Goal: Navigation & Orientation: Find specific page/section

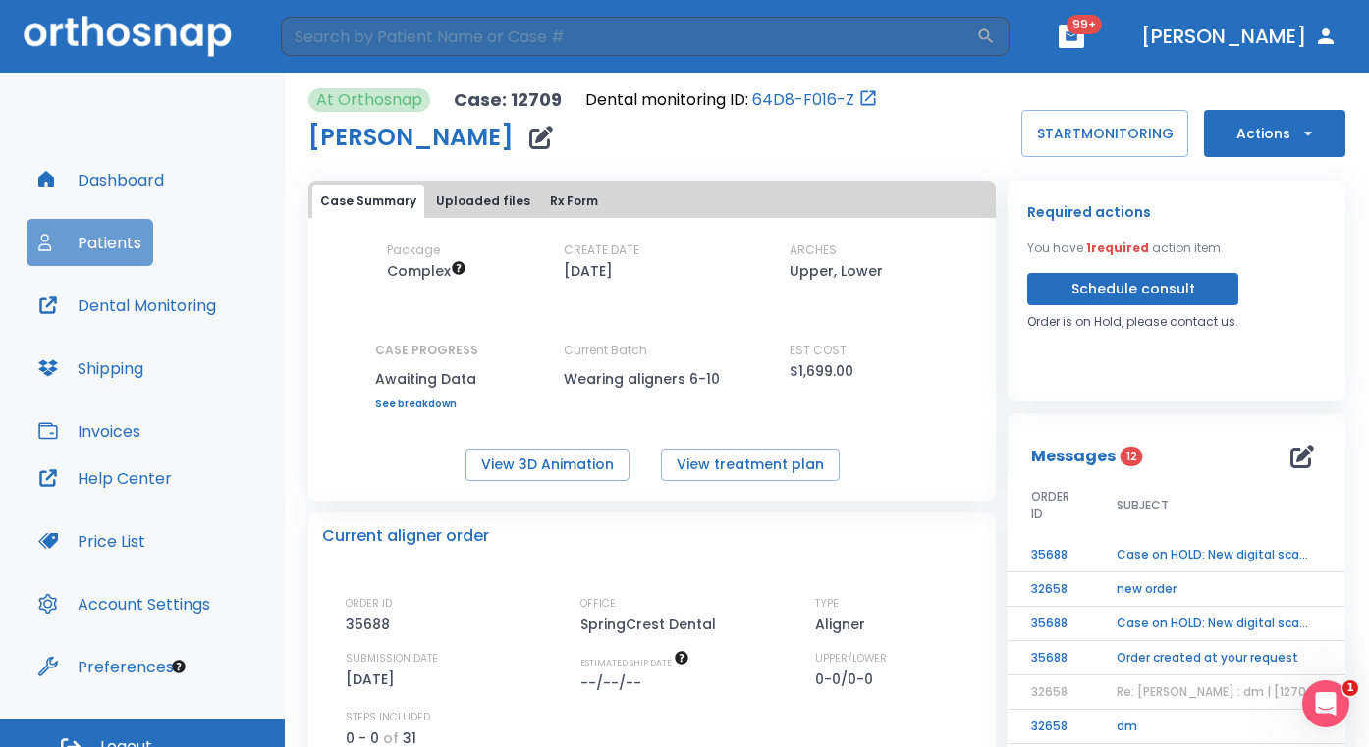
click at [144, 219] on button "Patients" at bounding box center [90, 242] width 127 height 47
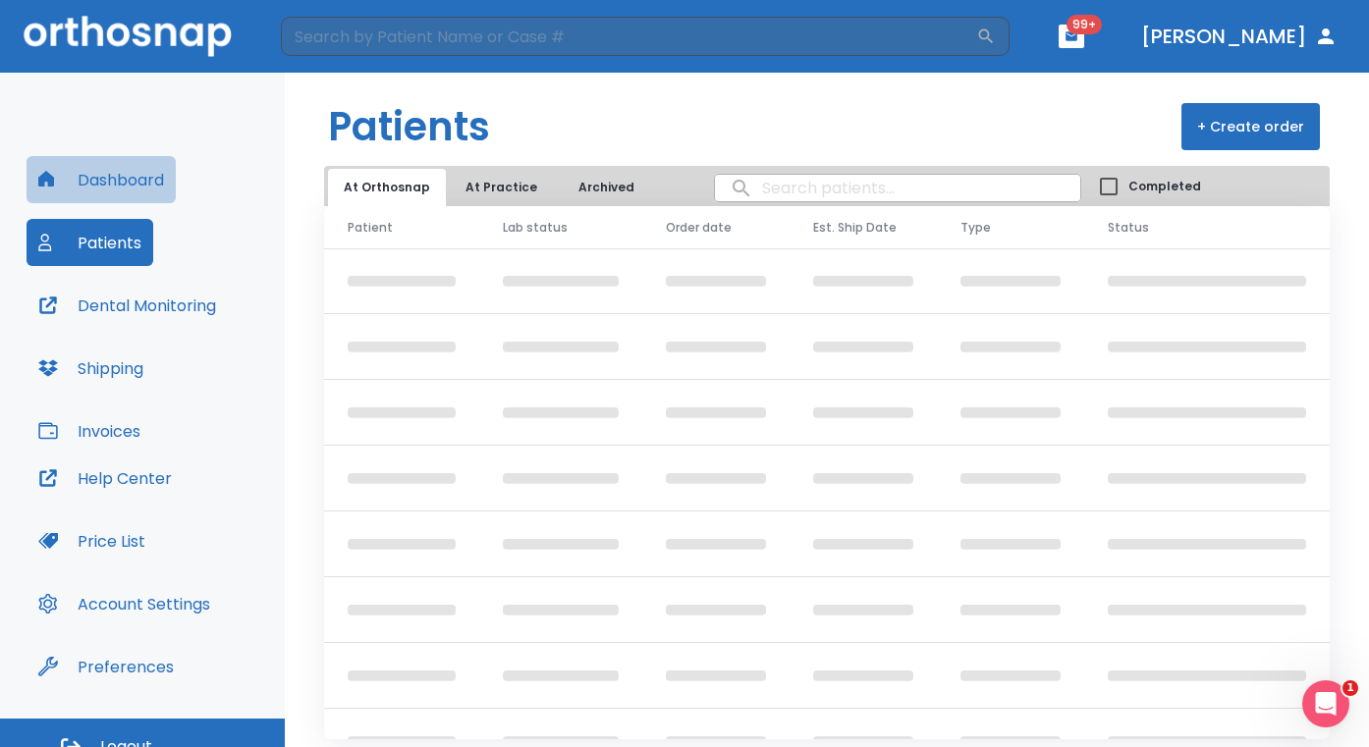
click at [139, 185] on button "Dashboard" at bounding box center [101, 179] width 149 height 47
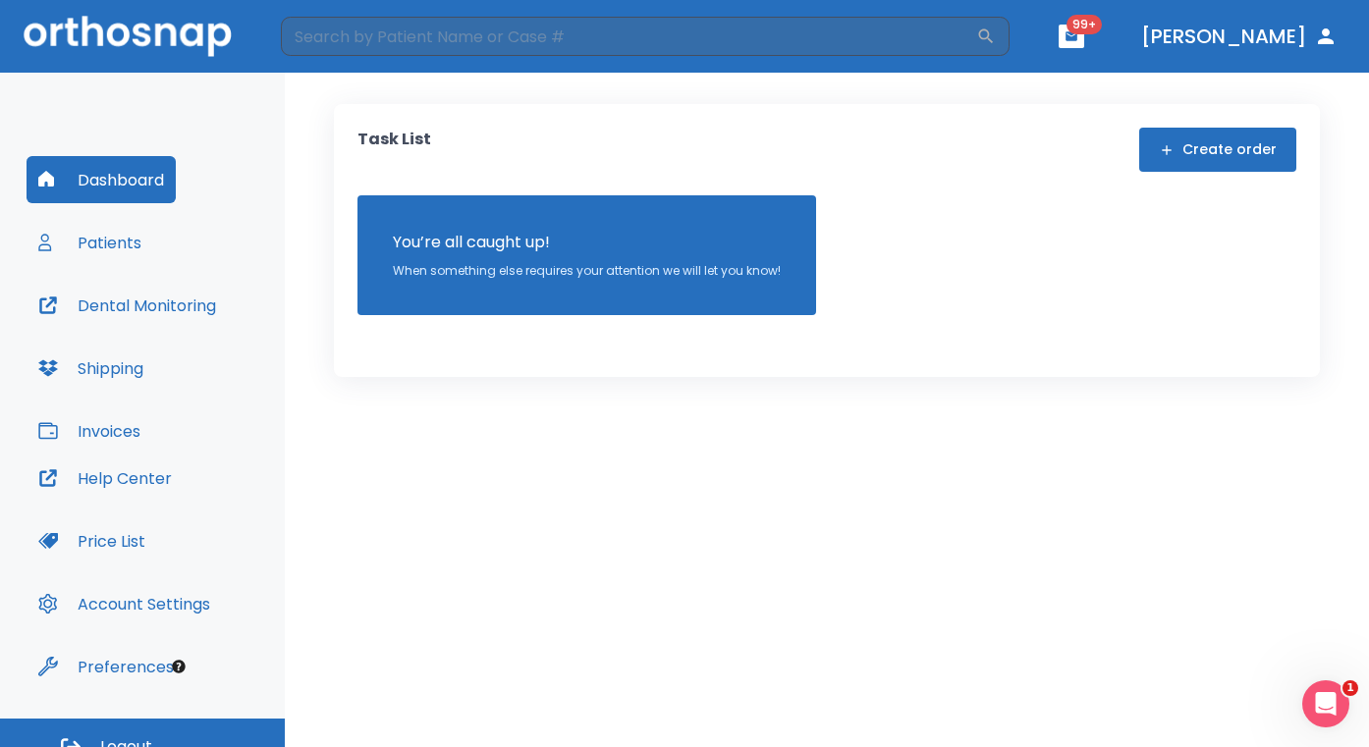
click at [96, 266] on div "Dashboard Patients Dental Monitoring Shipping Invoices" at bounding box center [143, 305] width 232 height 298
click at [97, 262] on button "Patients" at bounding box center [90, 242] width 127 height 47
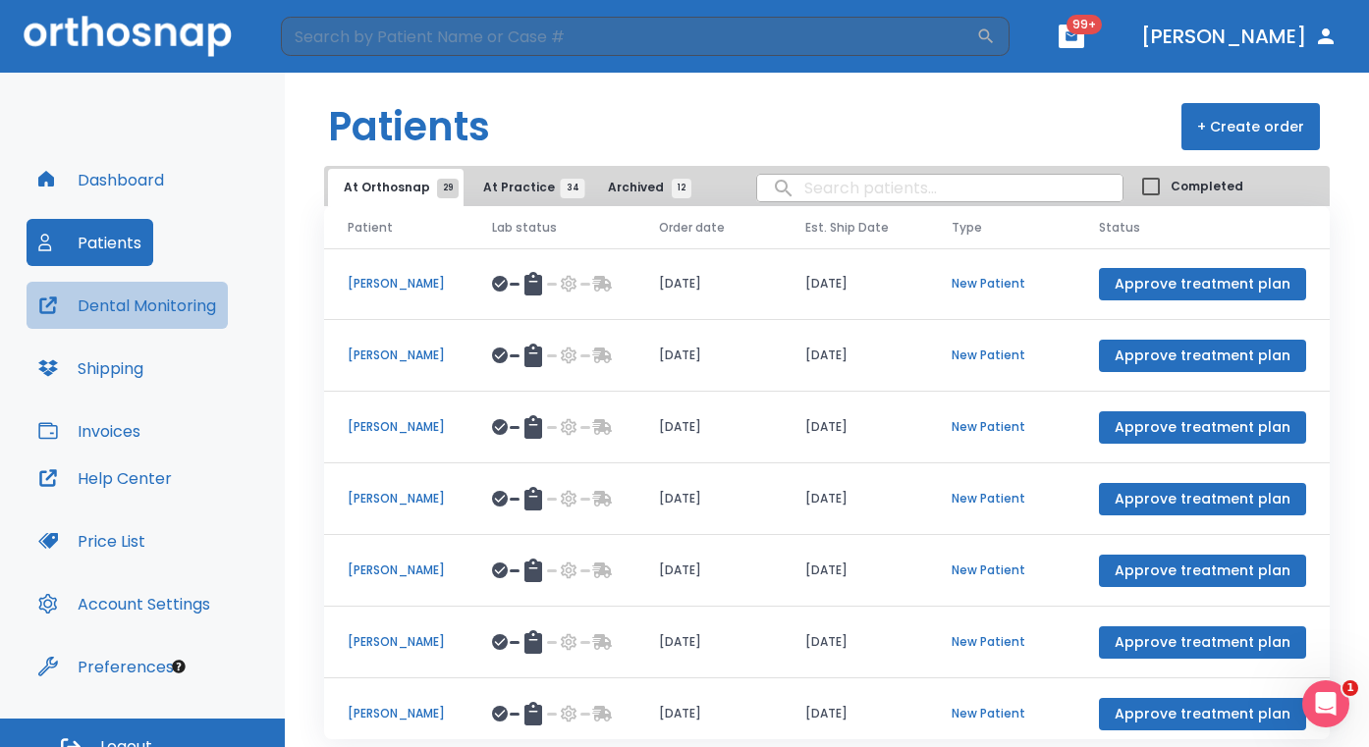
click at [102, 300] on button "Dental Monitoring" at bounding box center [127, 305] width 201 height 47
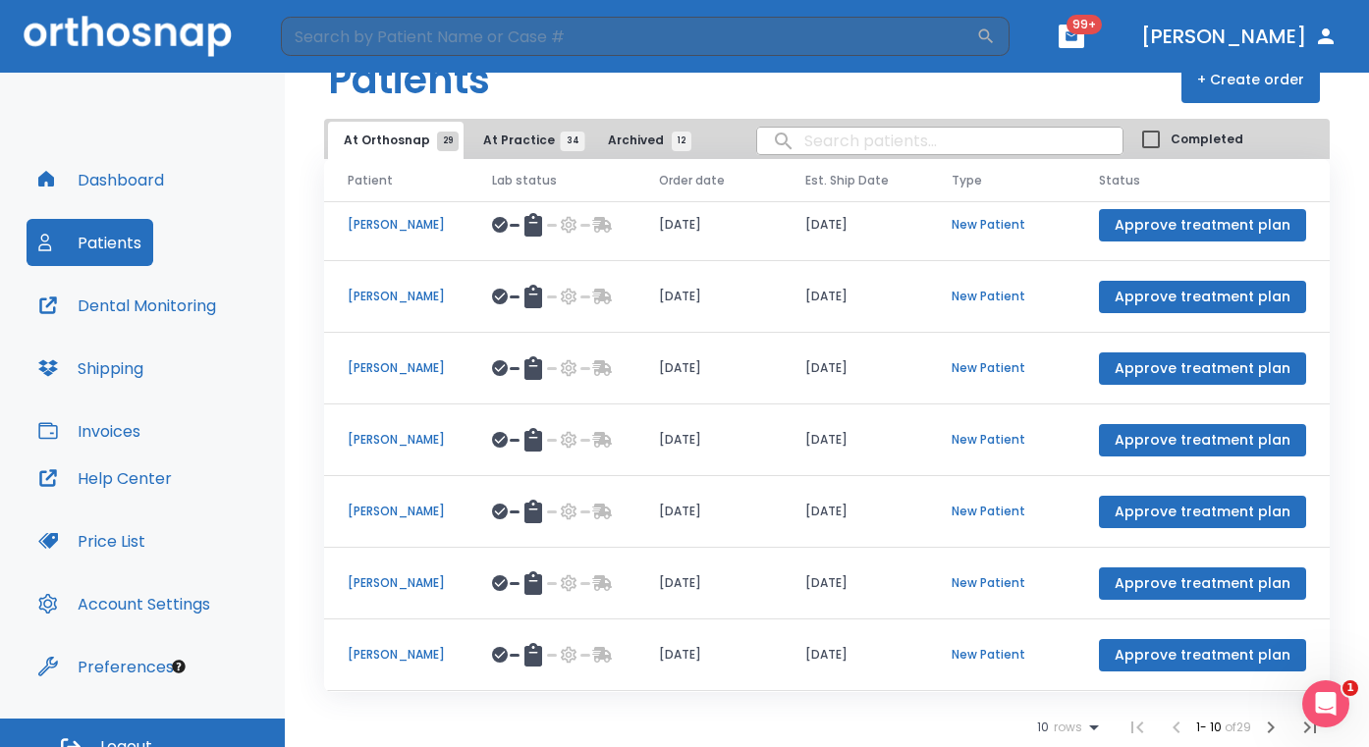
scroll to position [25, 0]
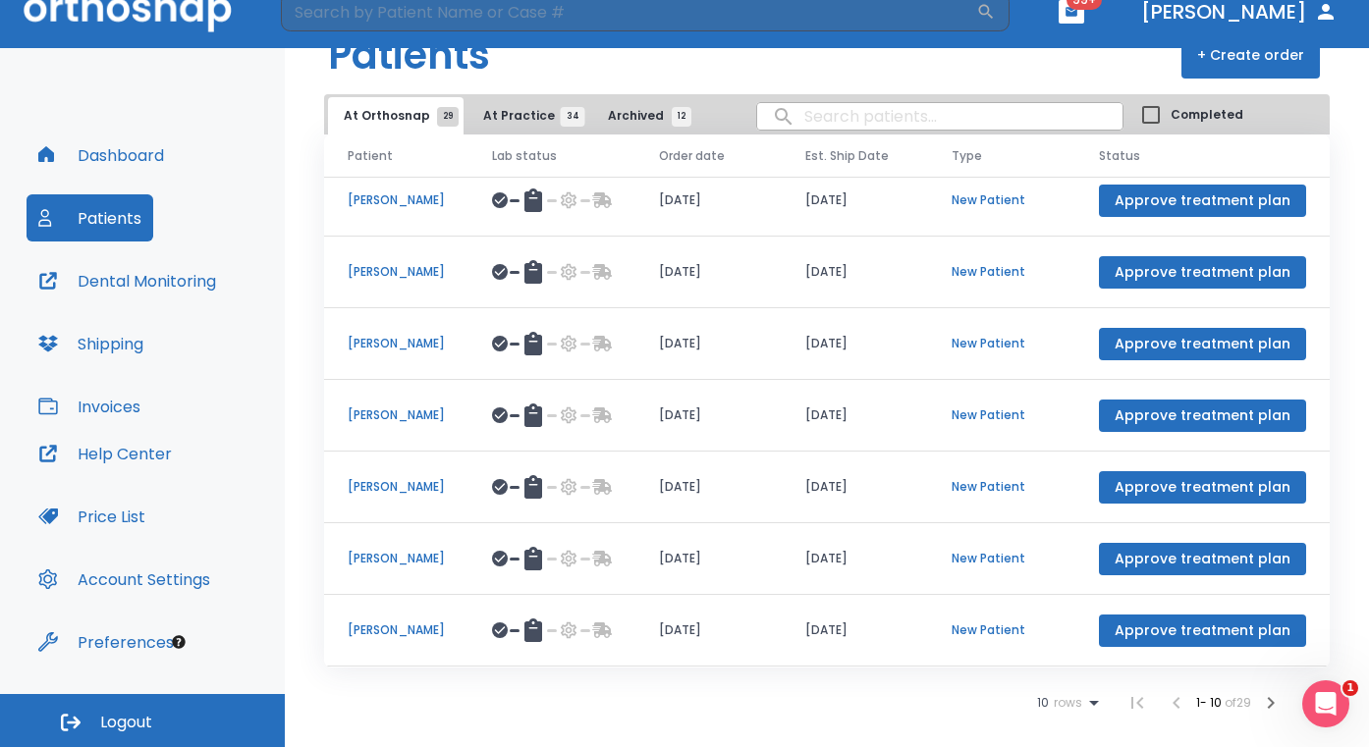
click at [1260, 689] on button "button" at bounding box center [1270, 702] width 39 height 39
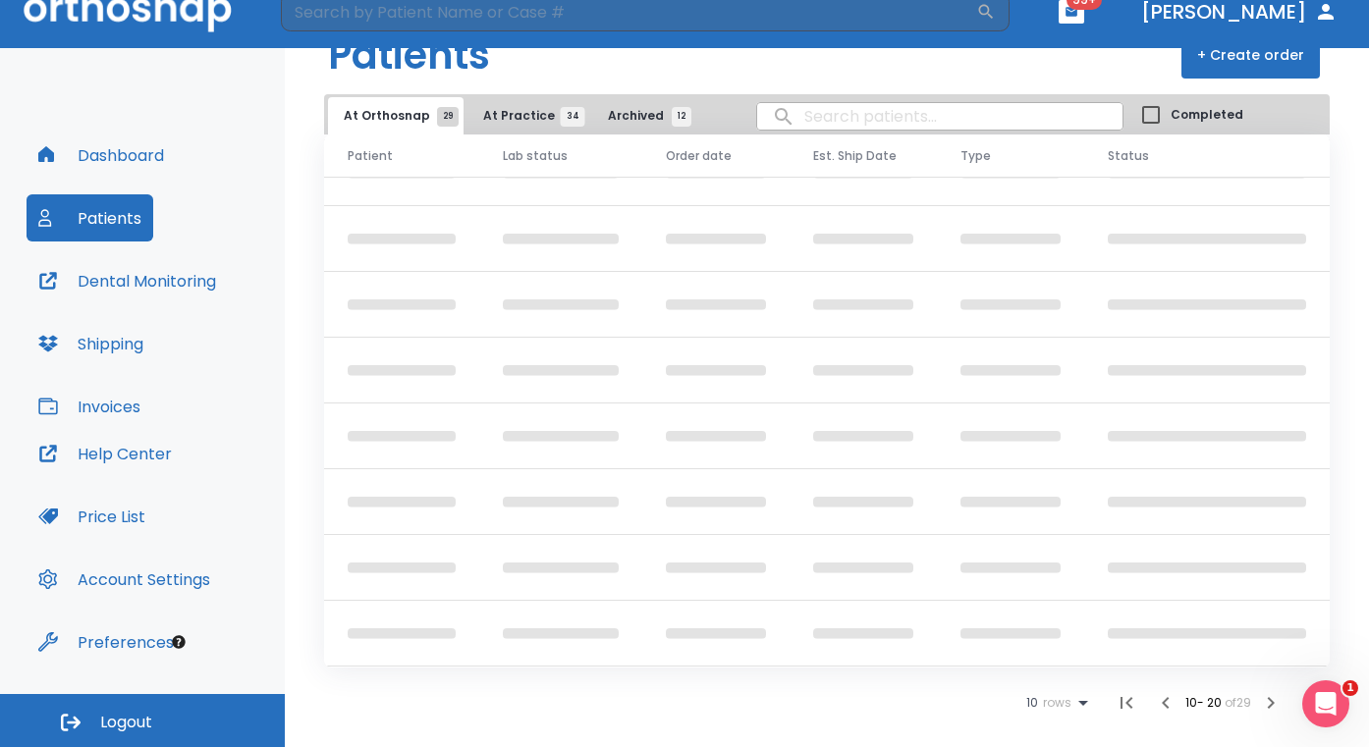
scroll to position [243, 0]
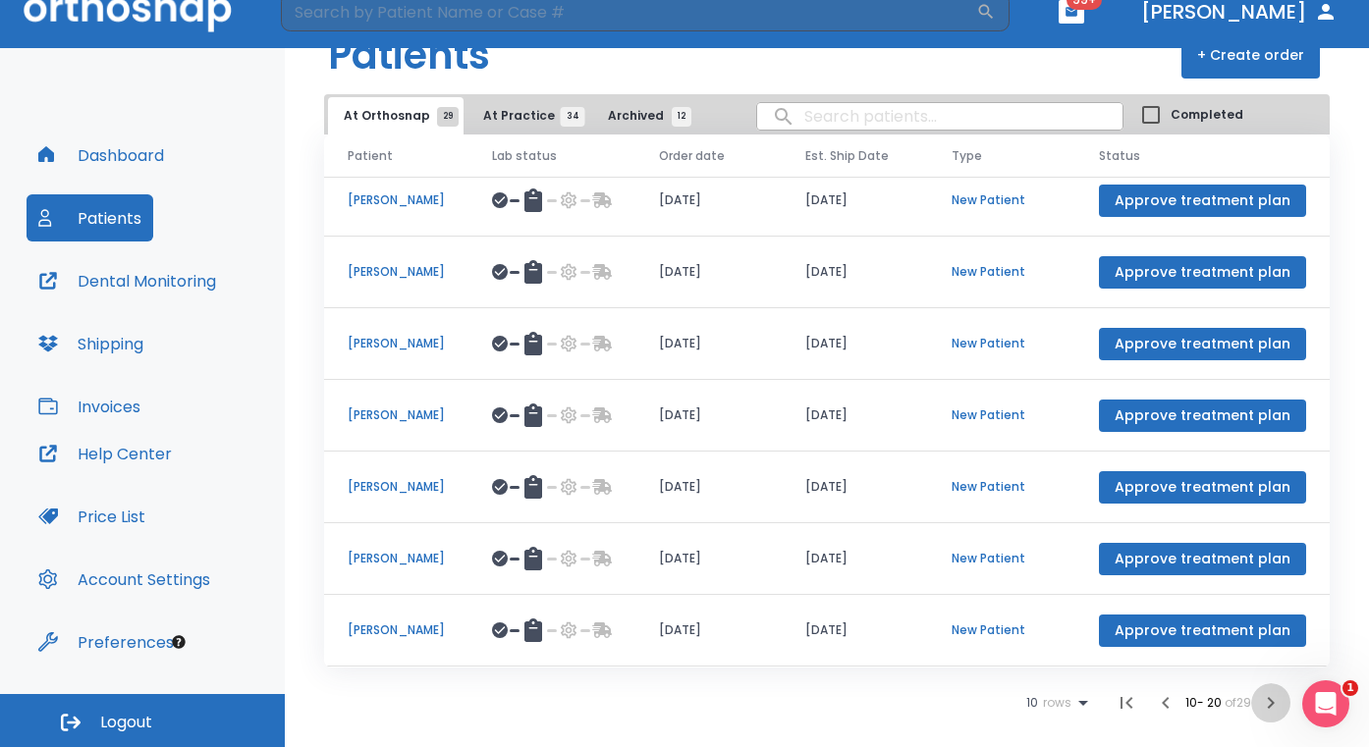
click at [1263, 699] on icon "button" at bounding box center [1271, 703] width 24 height 24
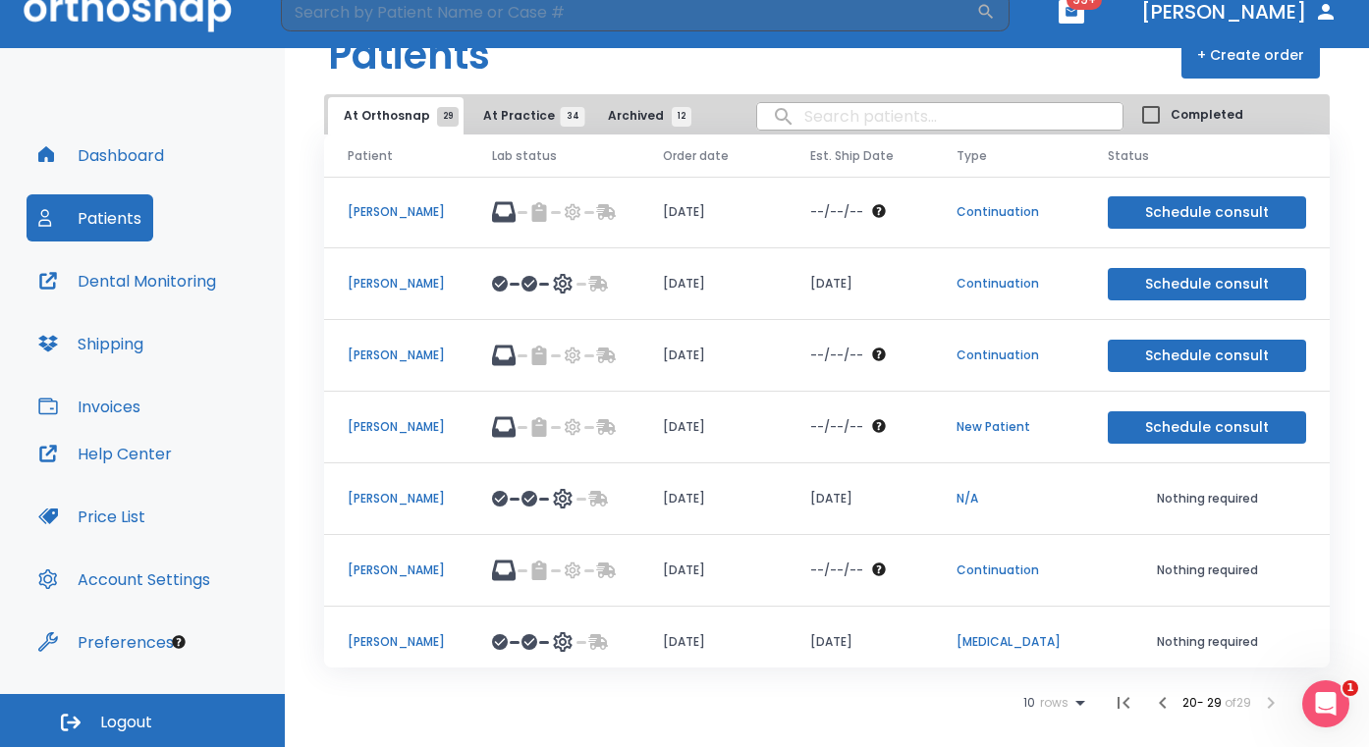
click at [370, 293] on p "[PERSON_NAME]" at bounding box center [396, 284] width 97 height 18
